Goal: Task Accomplishment & Management: Use online tool/utility

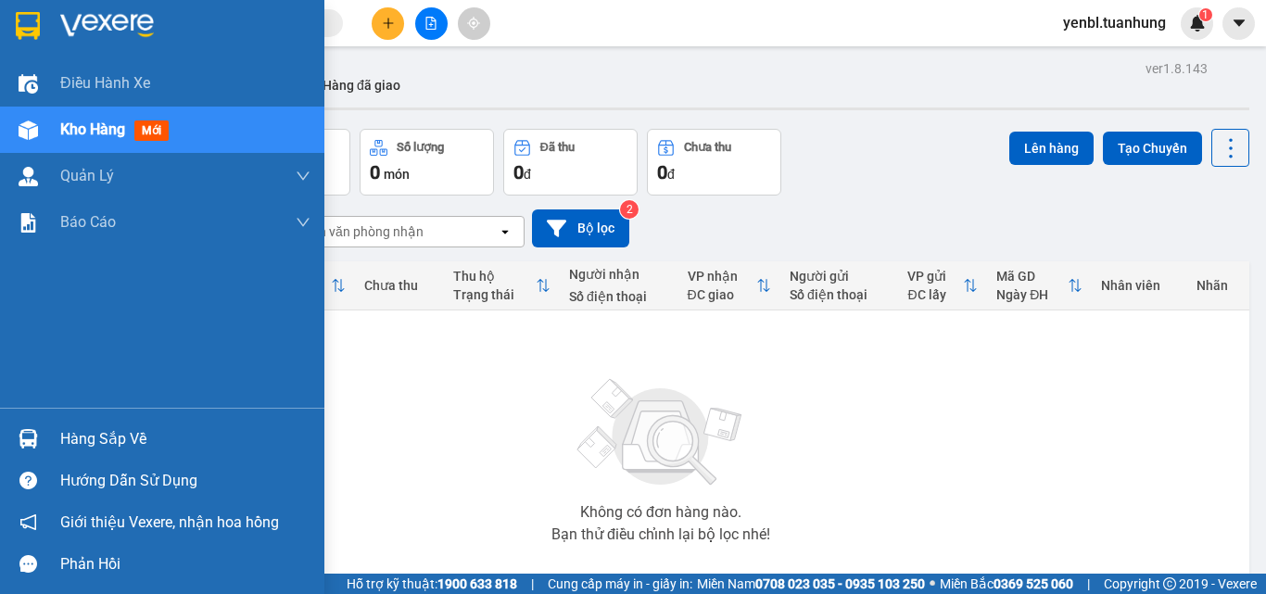
click at [99, 441] on div "Hàng sắp về" at bounding box center [185, 439] width 250 height 28
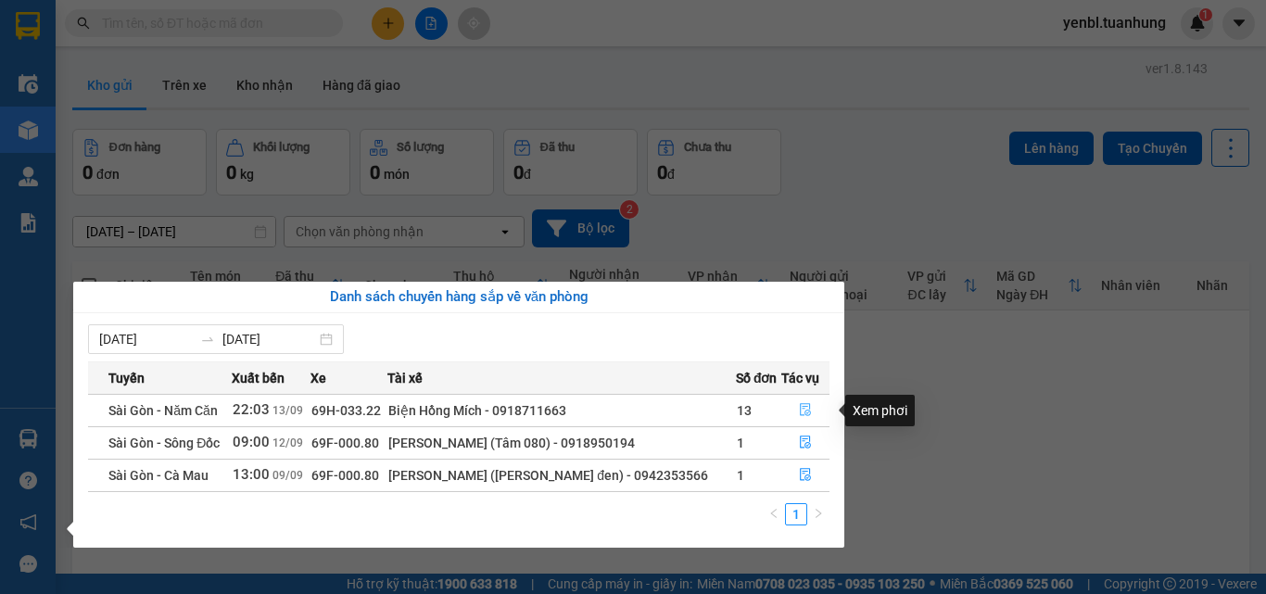
click at [809, 409] on icon "file-done" at bounding box center [805, 409] width 13 height 13
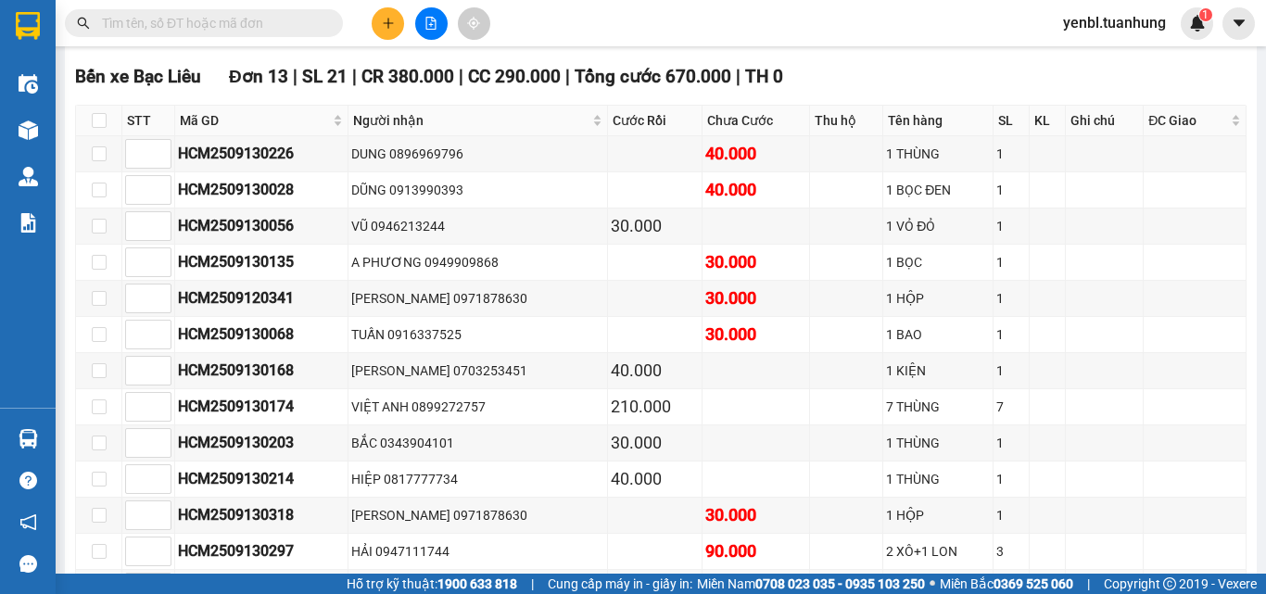
scroll to position [7937, 0]
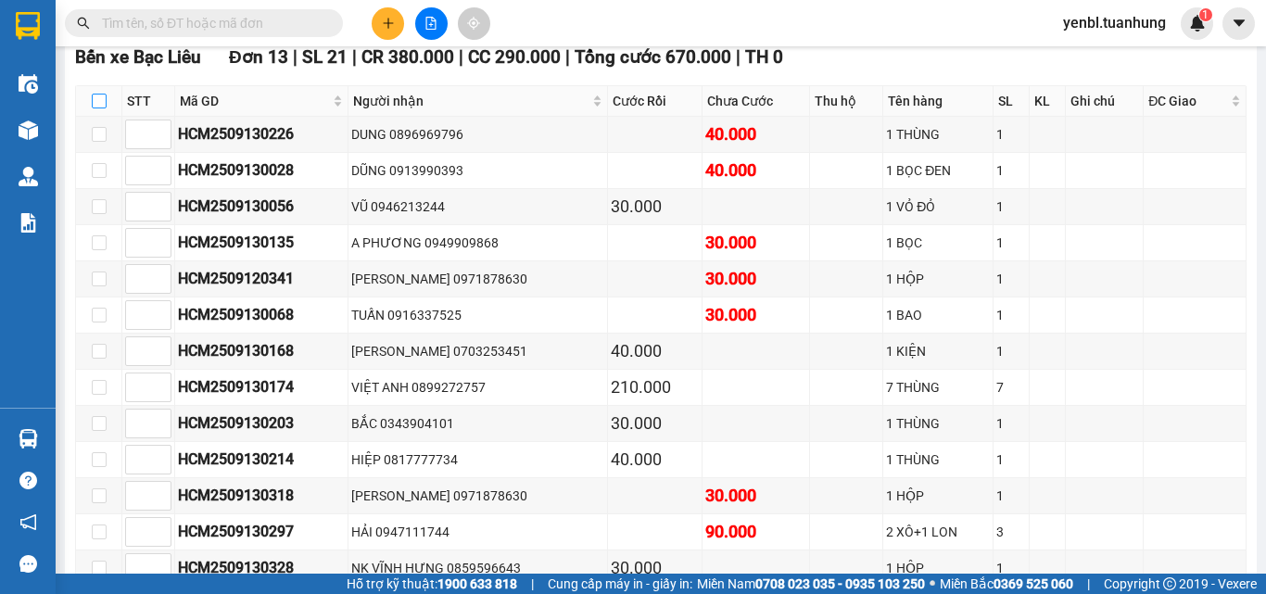
click at [92, 108] on input "checkbox" at bounding box center [99, 101] width 15 height 15
checkbox input "true"
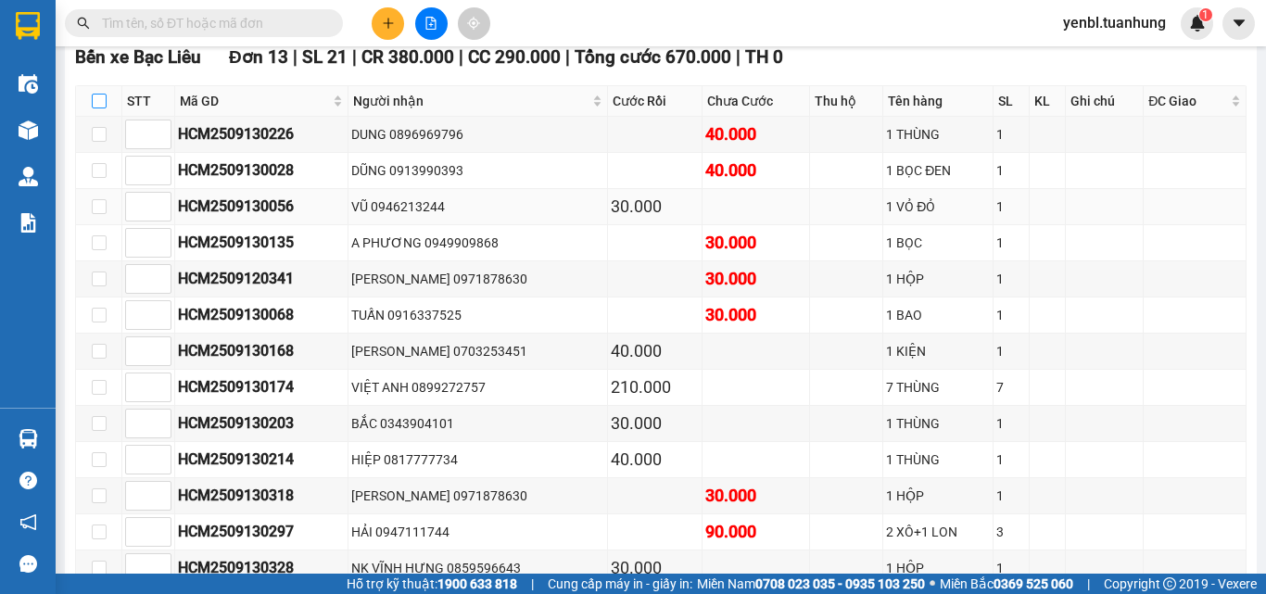
checkbox input "true"
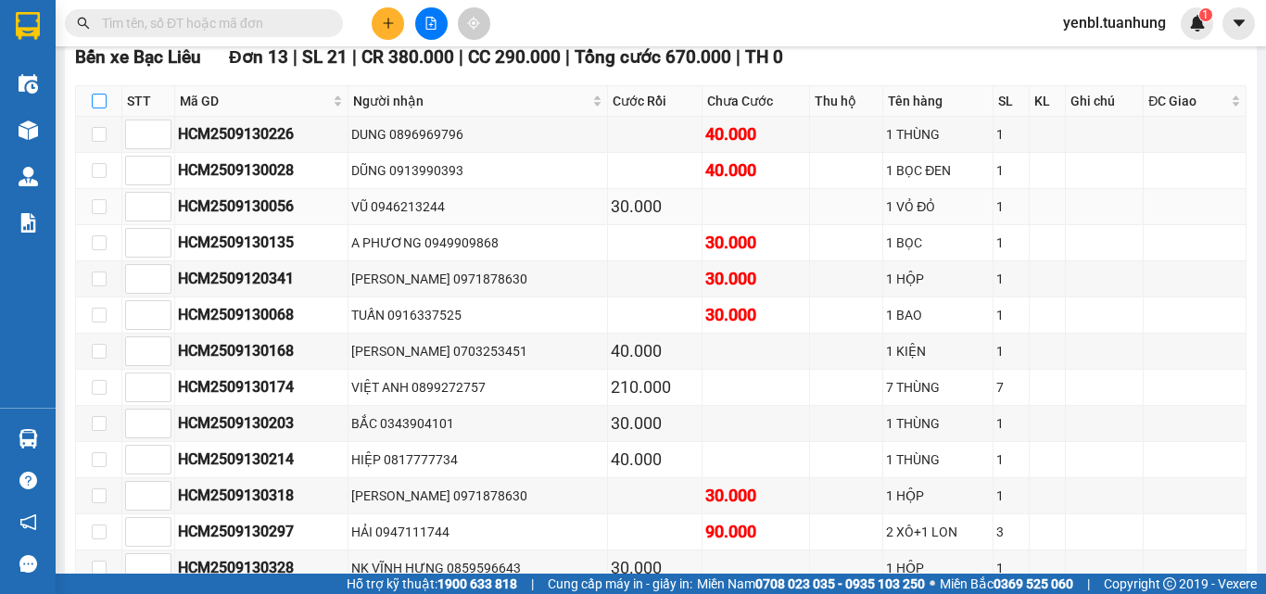
checkbox input "true"
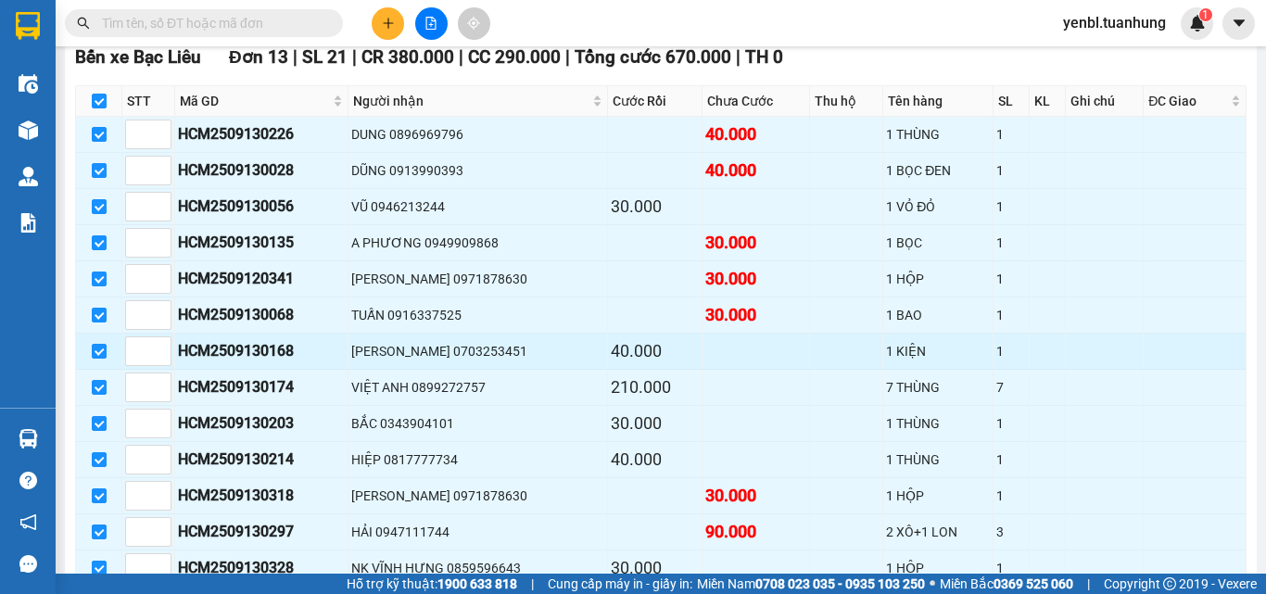
scroll to position [8122, 0]
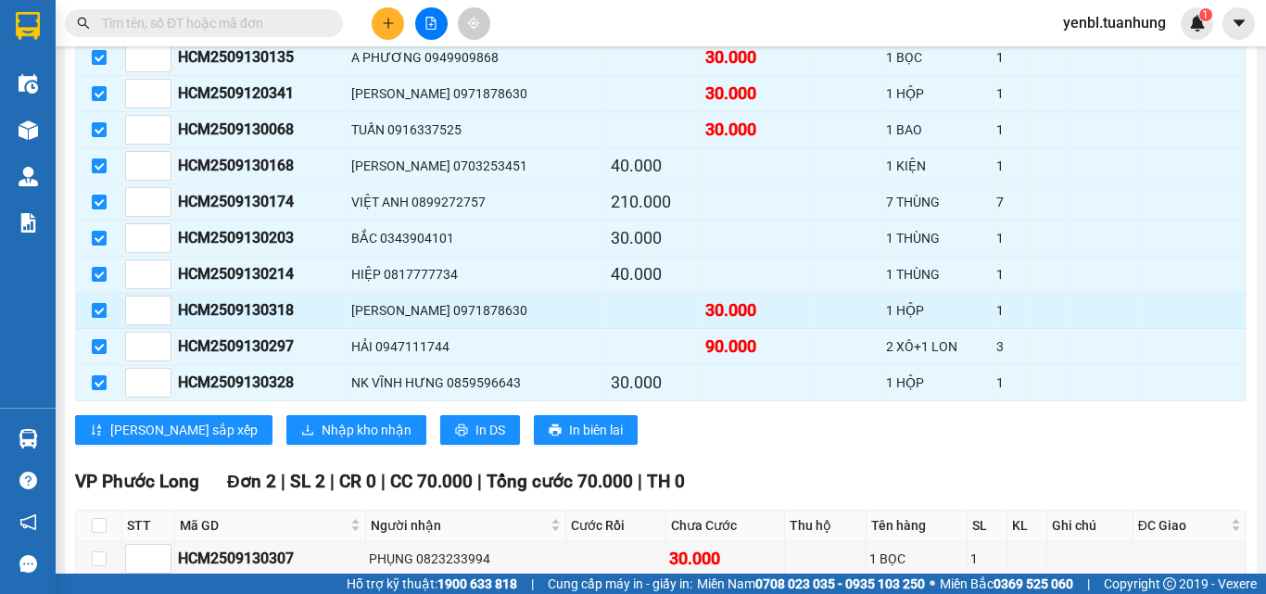
click at [104, 318] on input "checkbox" at bounding box center [99, 310] width 15 height 15
checkbox input "false"
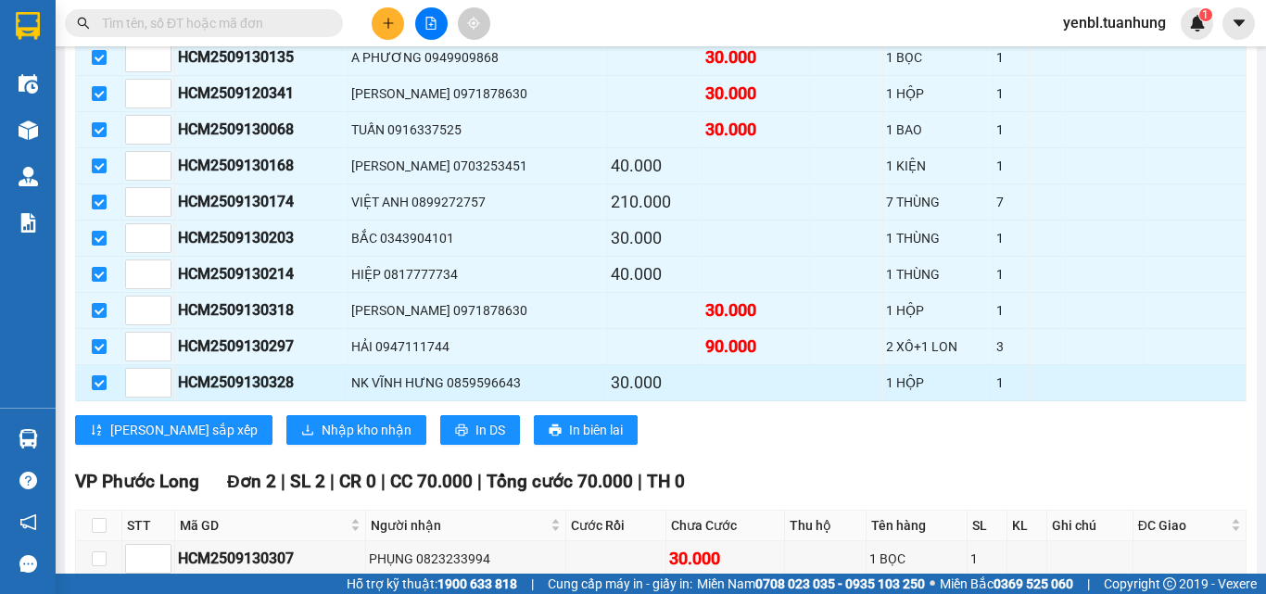
checkbox input "false"
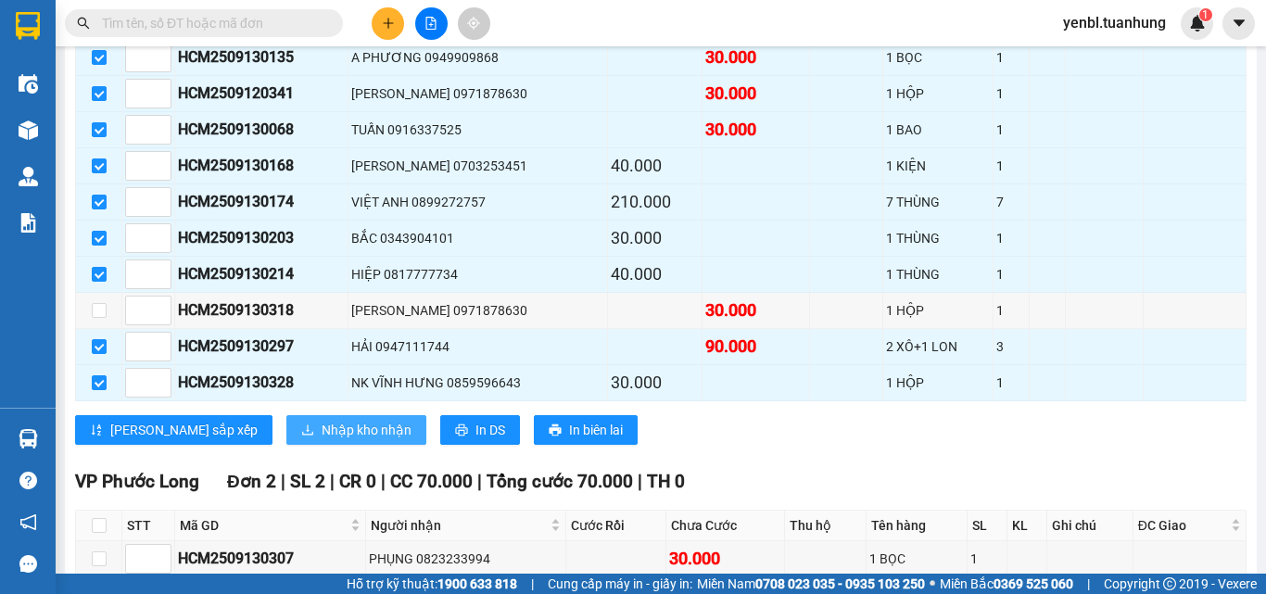
click at [322, 440] on span "Nhập kho nhận" at bounding box center [367, 430] width 90 height 20
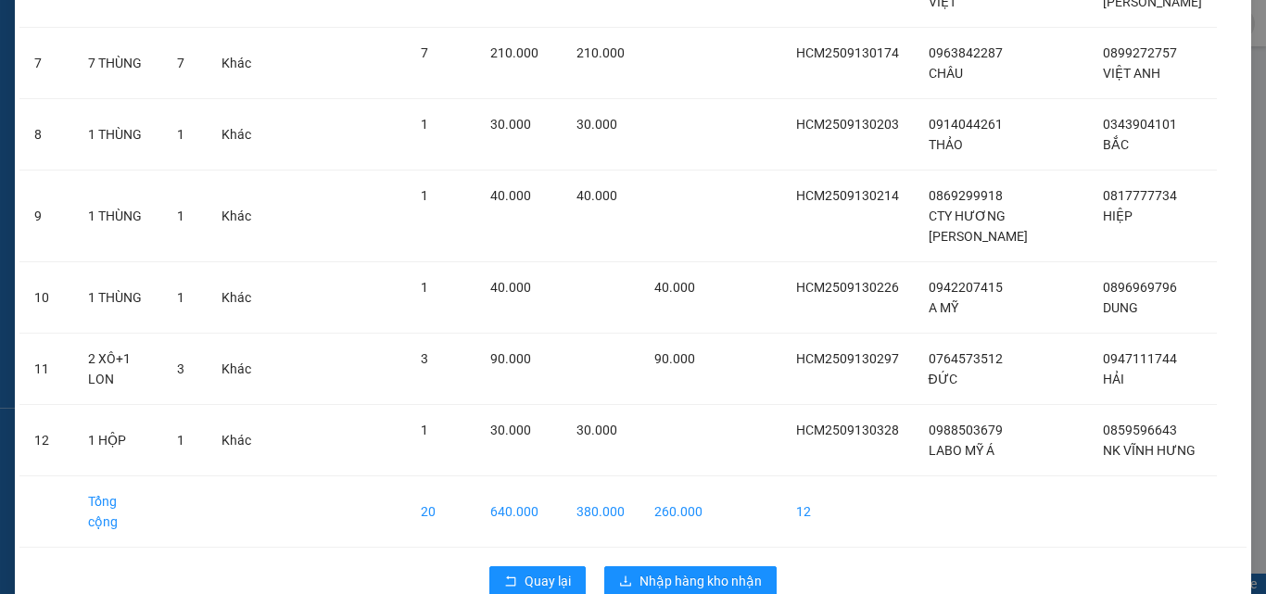
scroll to position [594, 0]
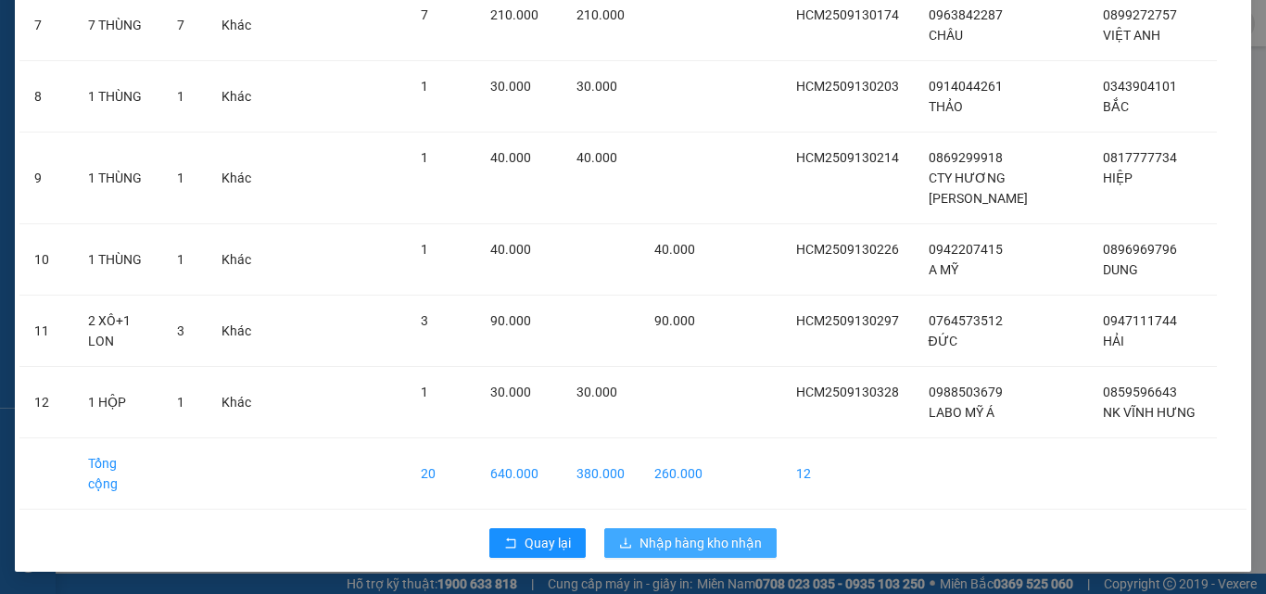
click at [697, 534] on span "Nhập hàng kho nhận" at bounding box center [700, 543] width 122 height 20
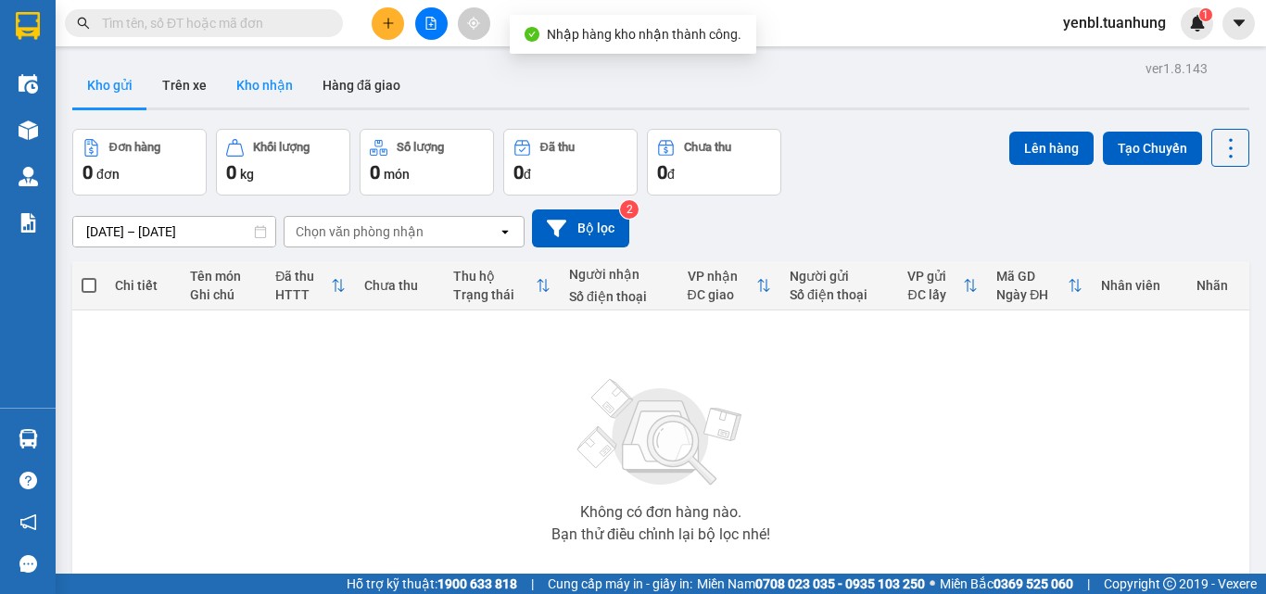
click at [276, 84] on button "Kho nhận" at bounding box center [265, 85] width 86 height 44
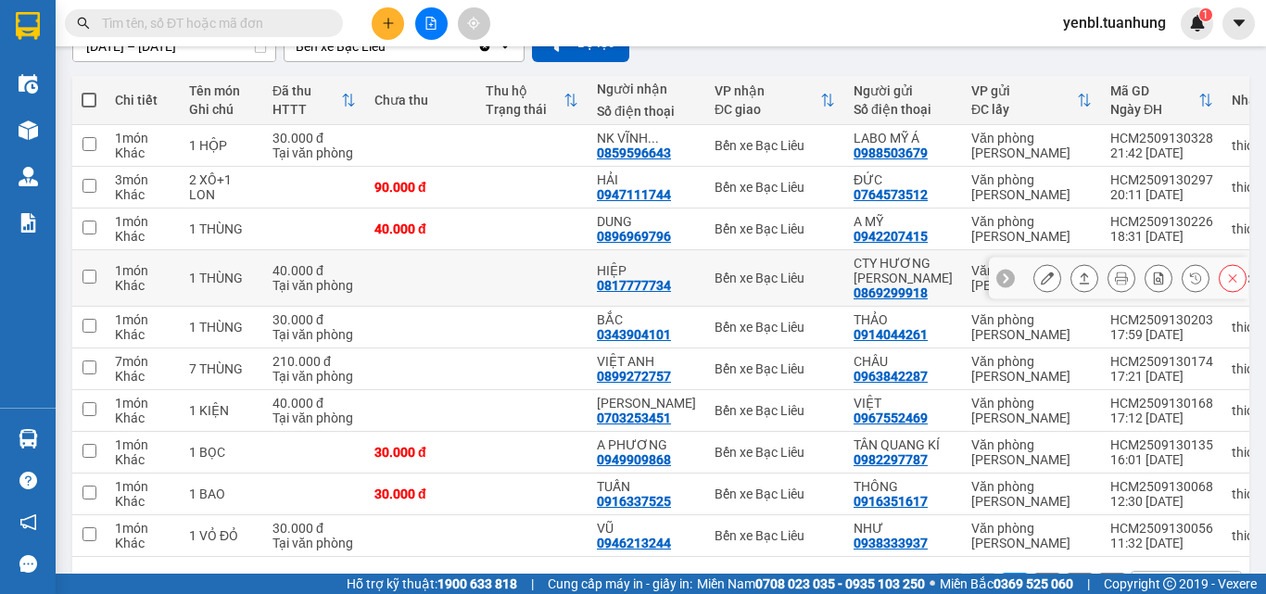
scroll to position [267, 0]
